Goal: Connect with others: Establish contact or relationships with other users

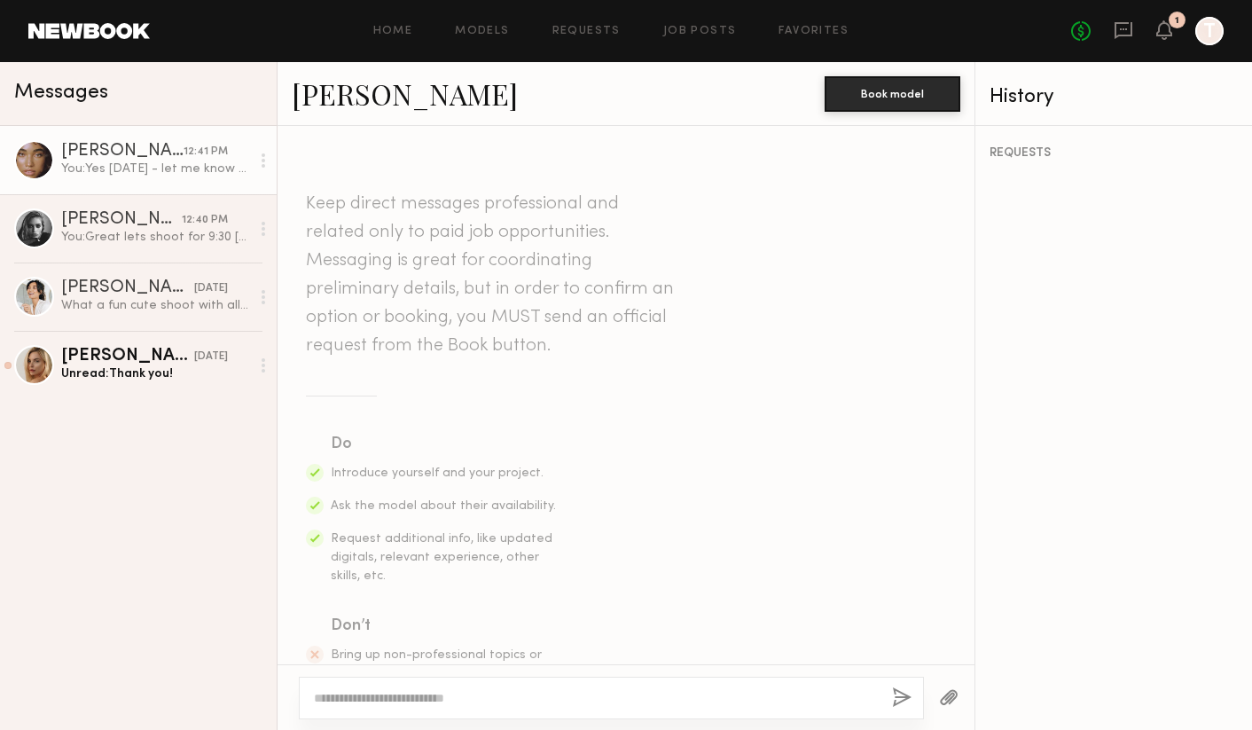
scroll to position [1749, 0]
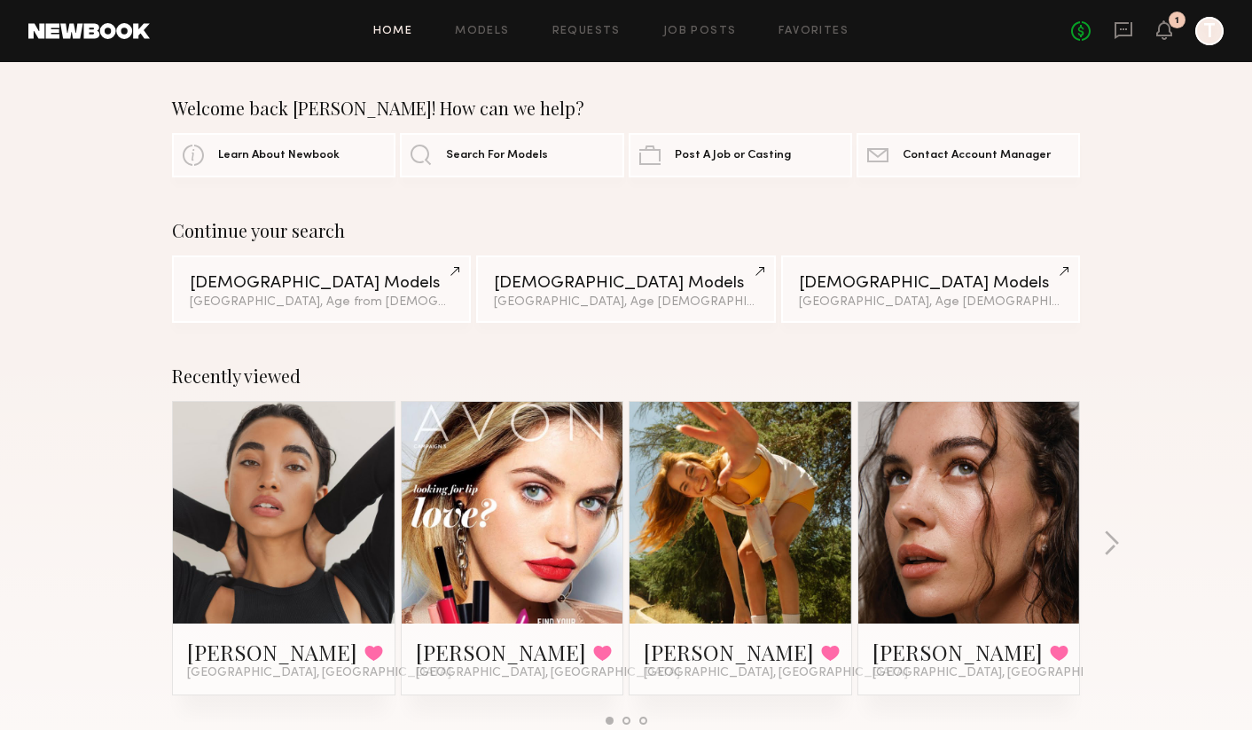
scroll to position [197, 0]
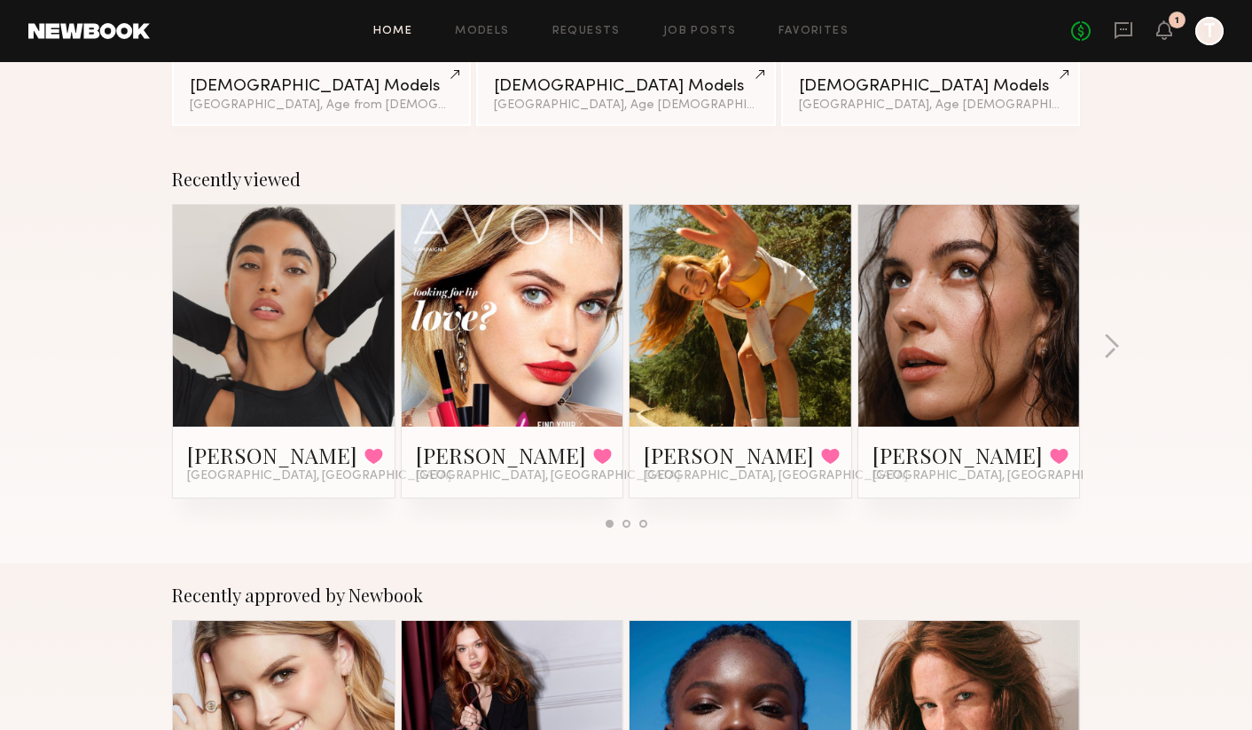
click at [305, 349] on link at bounding box center [284, 316] width 108 height 222
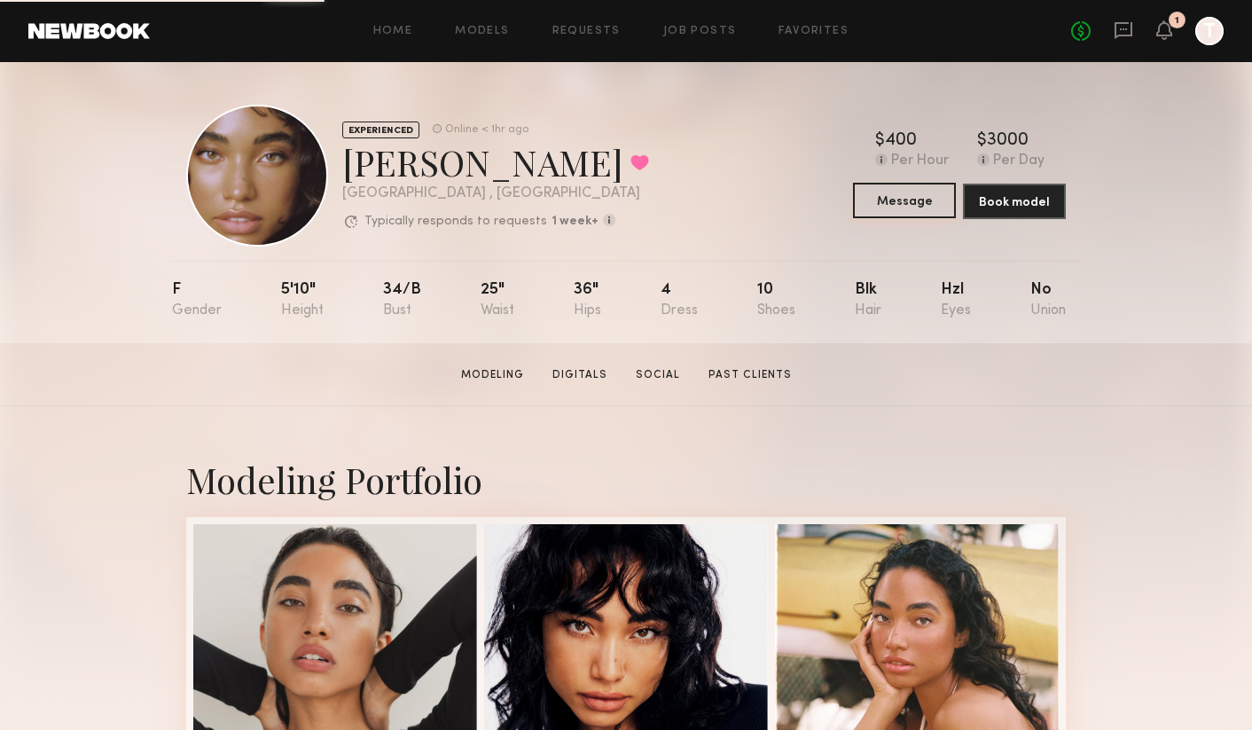
click at [888, 209] on button "Message" at bounding box center [904, 200] width 103 height 35
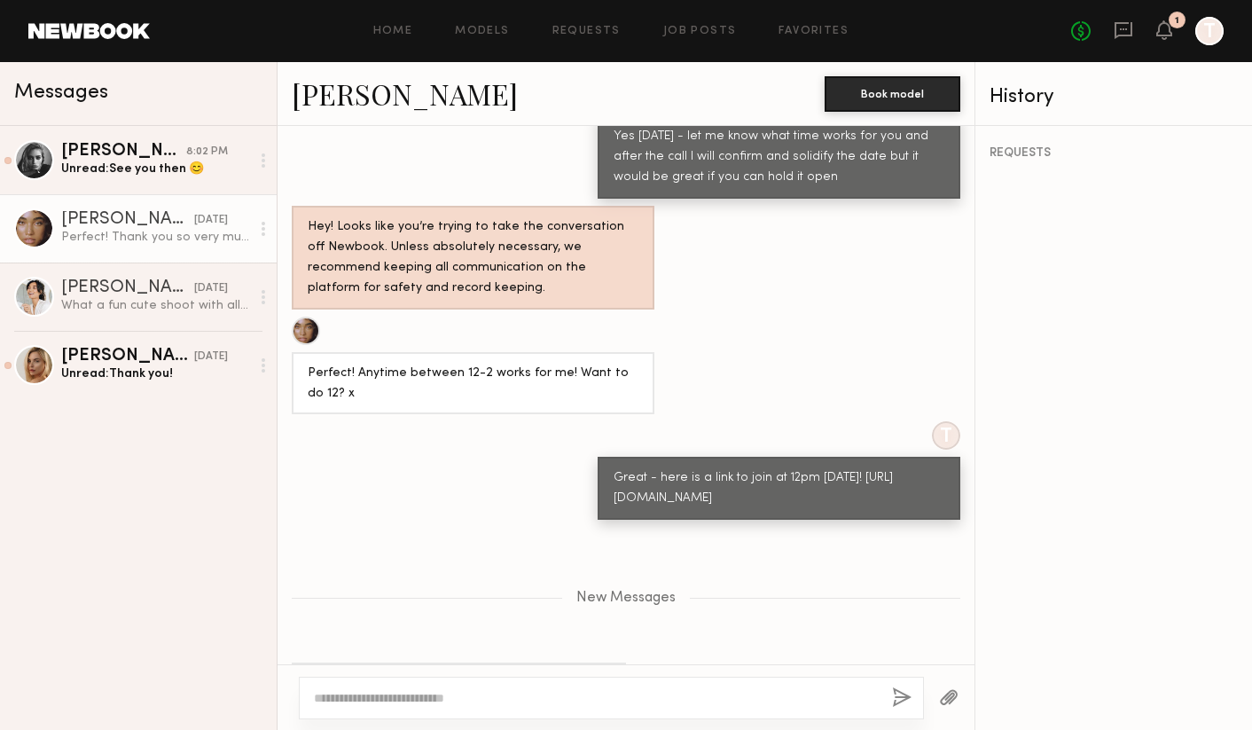
scroll to position [1989, 0]
